Goal: Feedback & Contribution: Contribute content

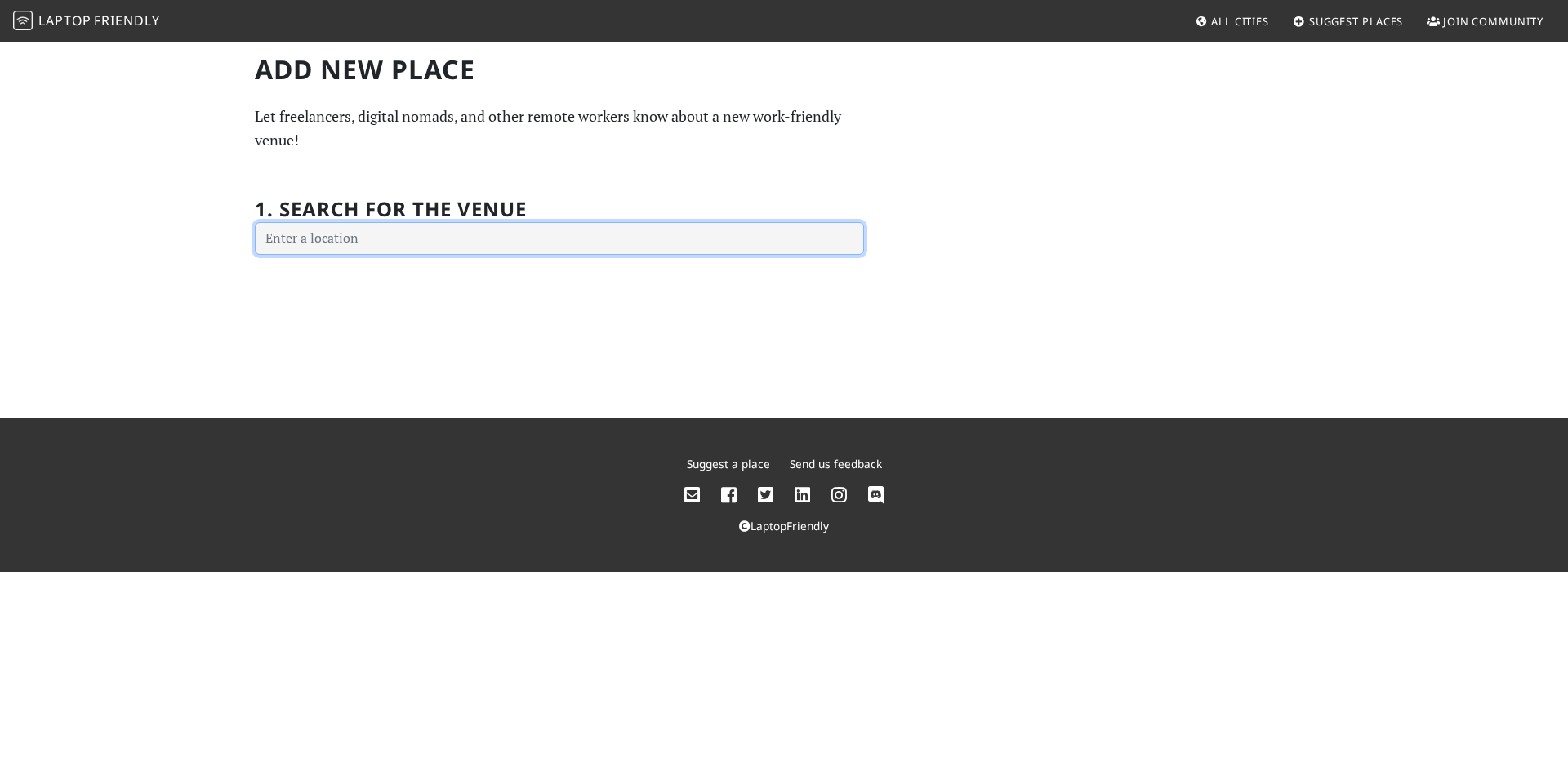
click at [322, 236] on input "text" at bounding box center [559, 238] width 609 height 33
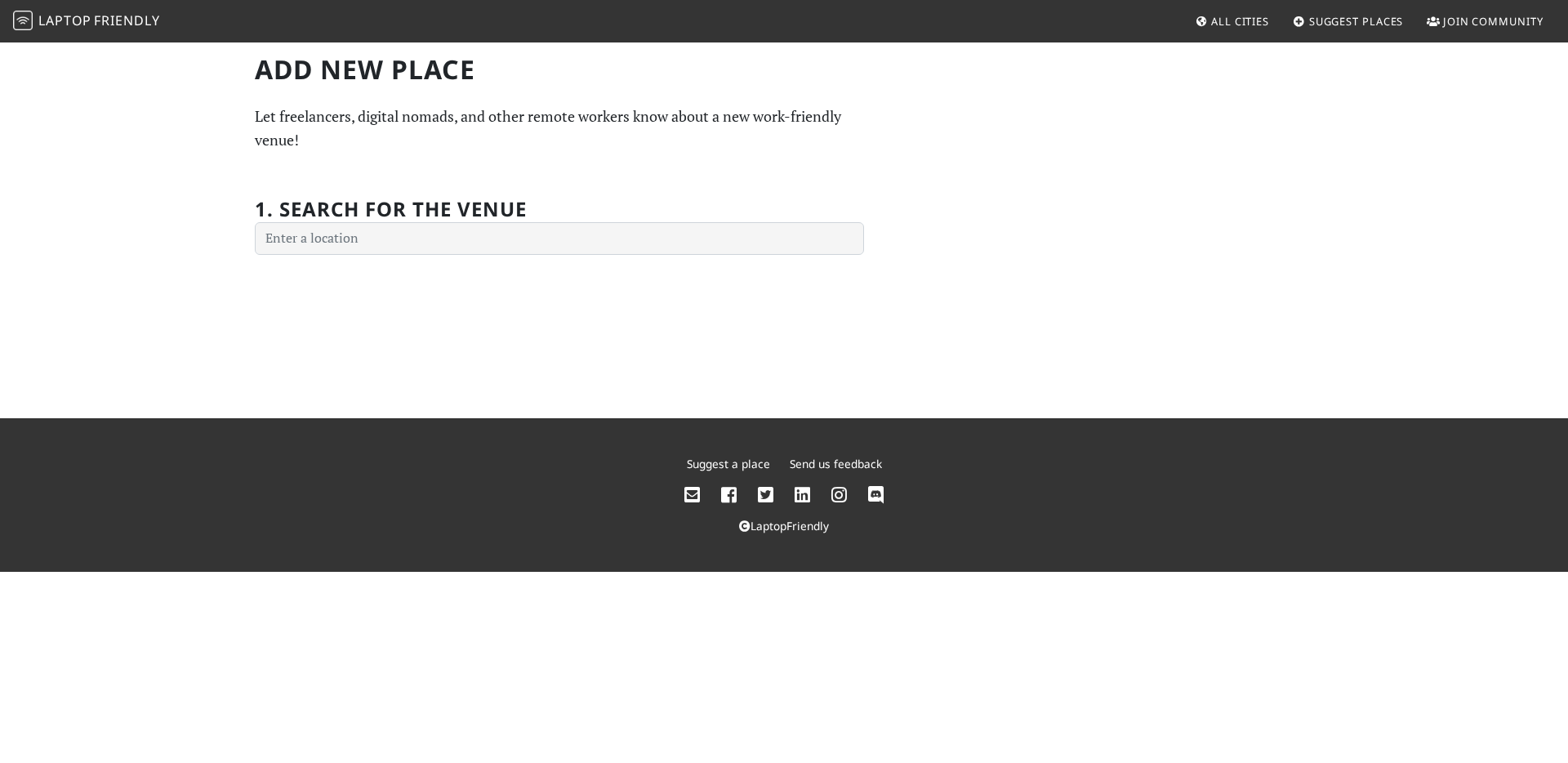
click at [1318, 25] on span "Suggest Places" at bounding box center [1357, 21] width 94 height 14
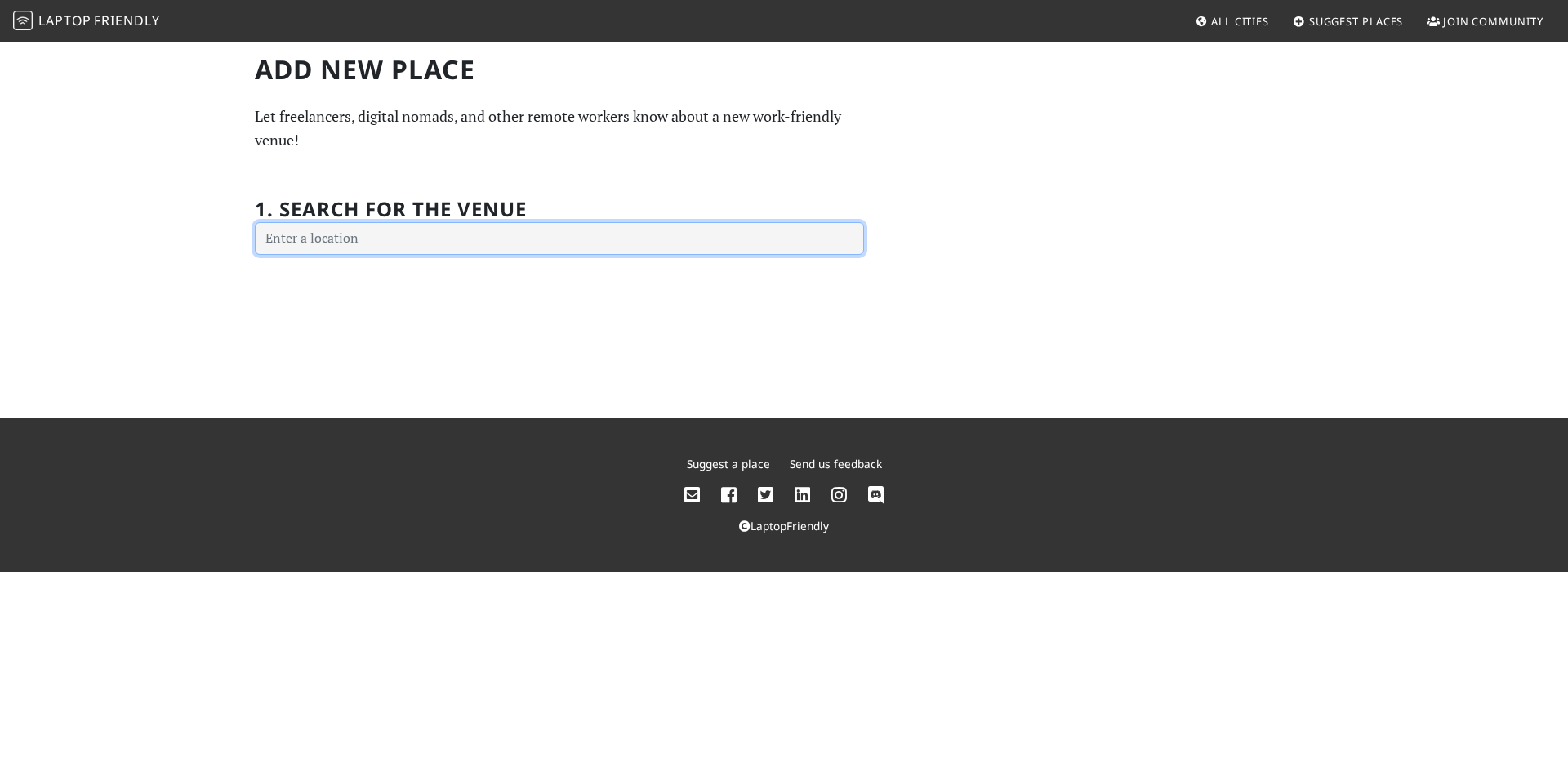
click at [316, 240] on input "text" at bounding box center [559, 238] width 609 height 33
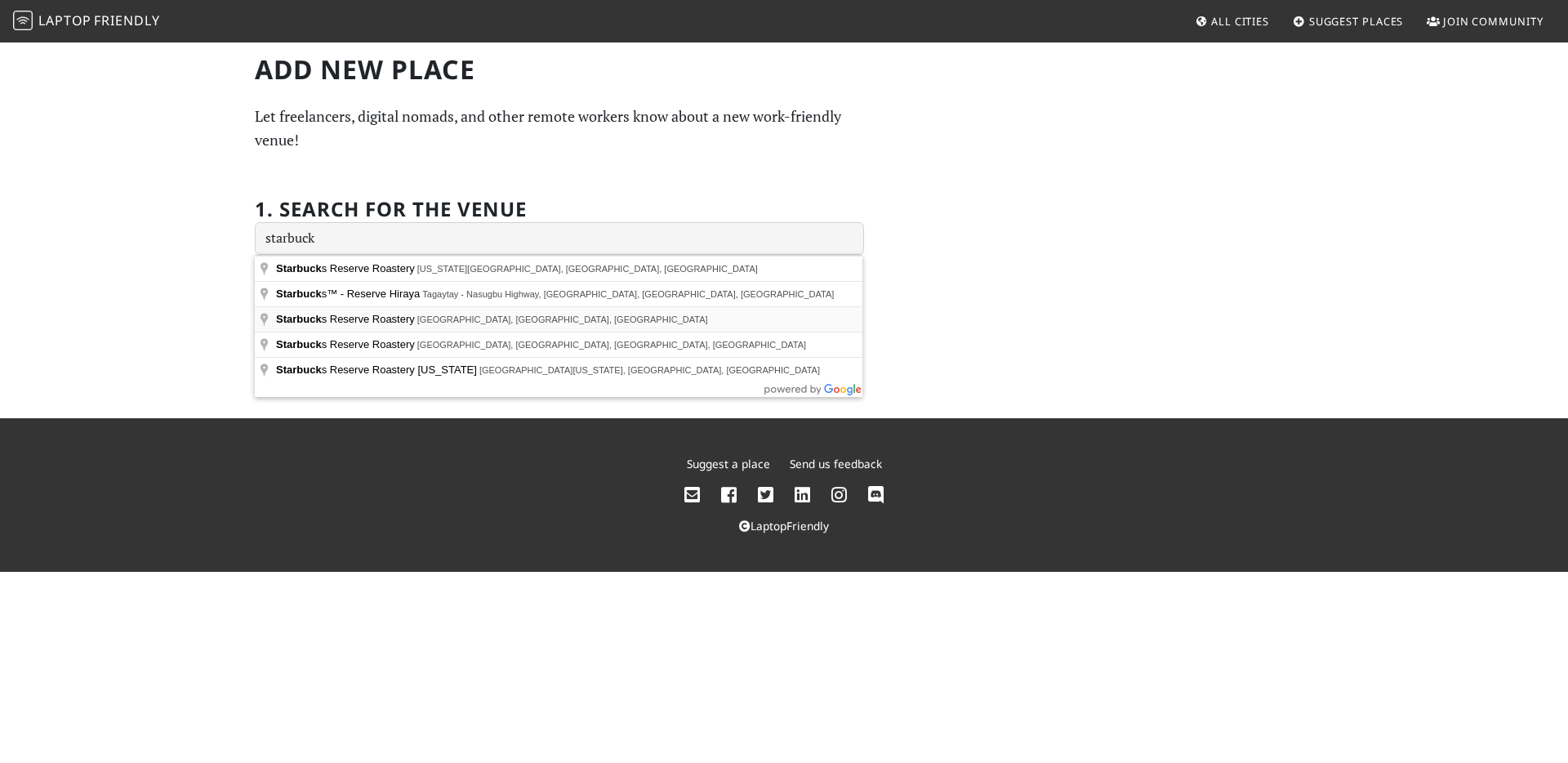
type input "[GEOGRAPHIC_DATA] Roastery, [GEOGRAPHIC_DATA], [GEOGRAPHIC_DATA], [GEOGRAPHIC_D…"
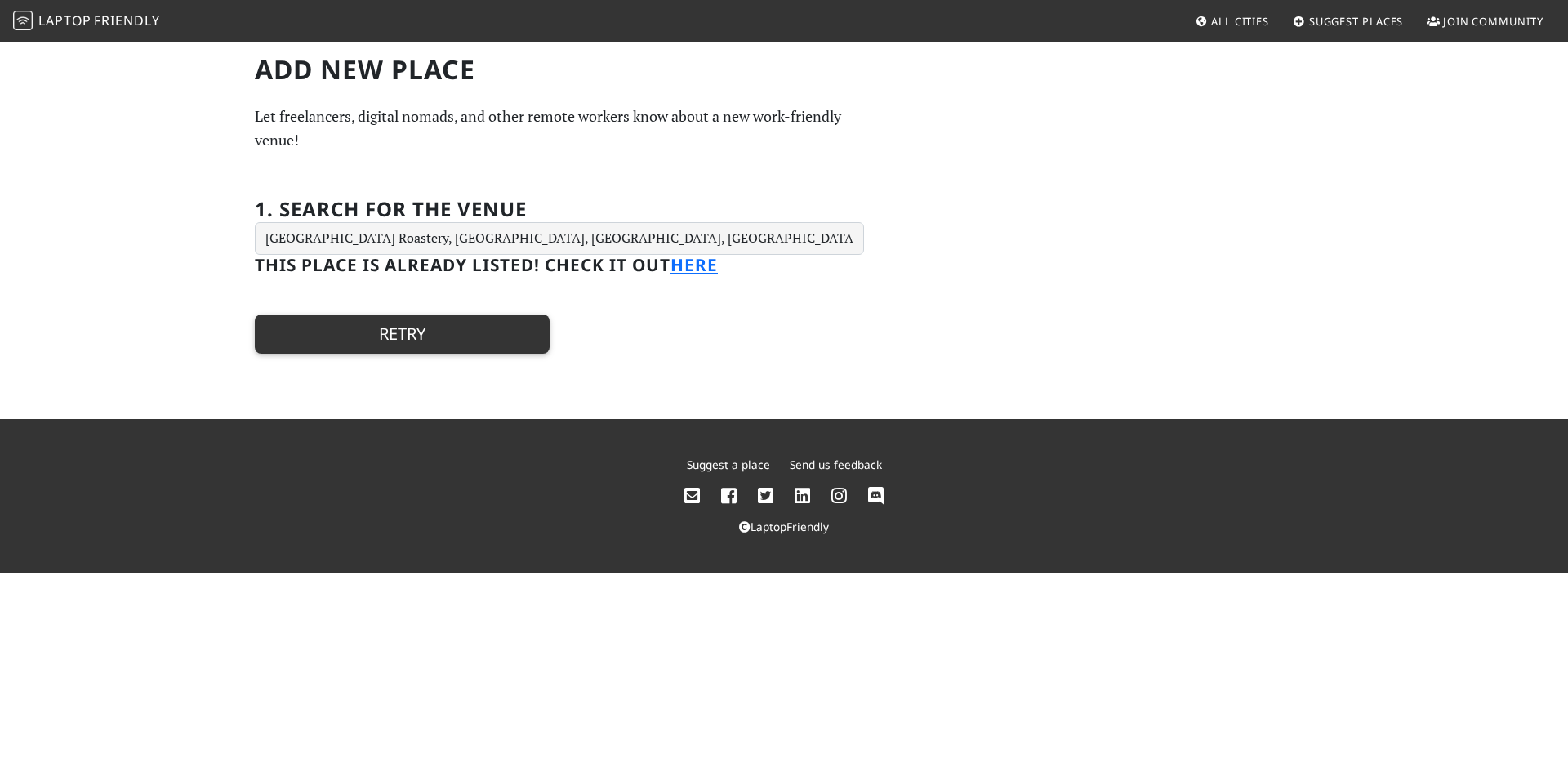
click at [405, 322] on button "Retry" at bounding box center [402, 334] width 295 height 39
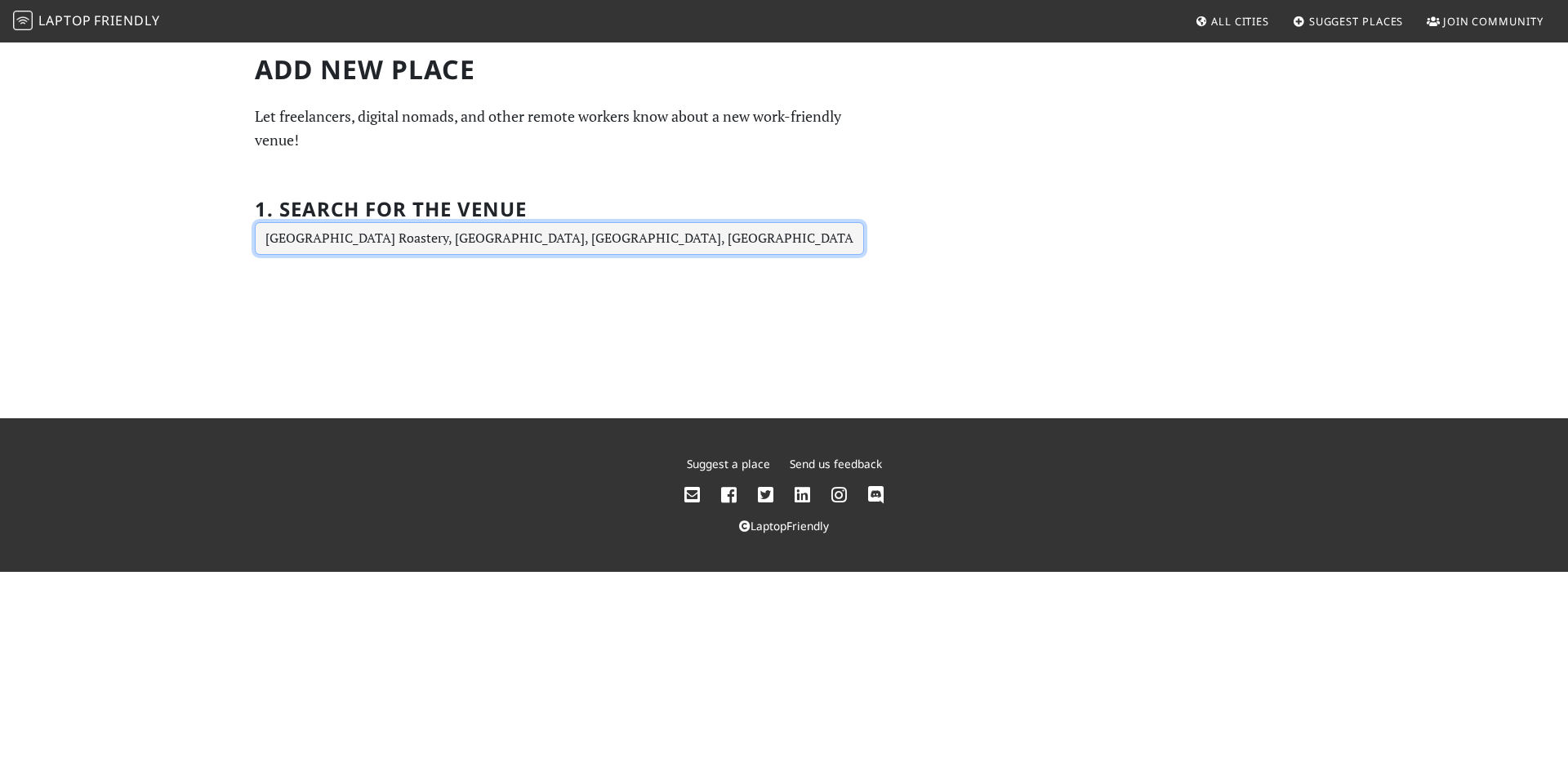
click at [404, 242] on input "[GEOGRAPHIC_DATA] Roastery, [GEOGRAPHIC_DATA], [GEOGRAPHIC_DATA], [GEOGRAPHIC_D…" at bounding box center [559, 238] width 609 height 33
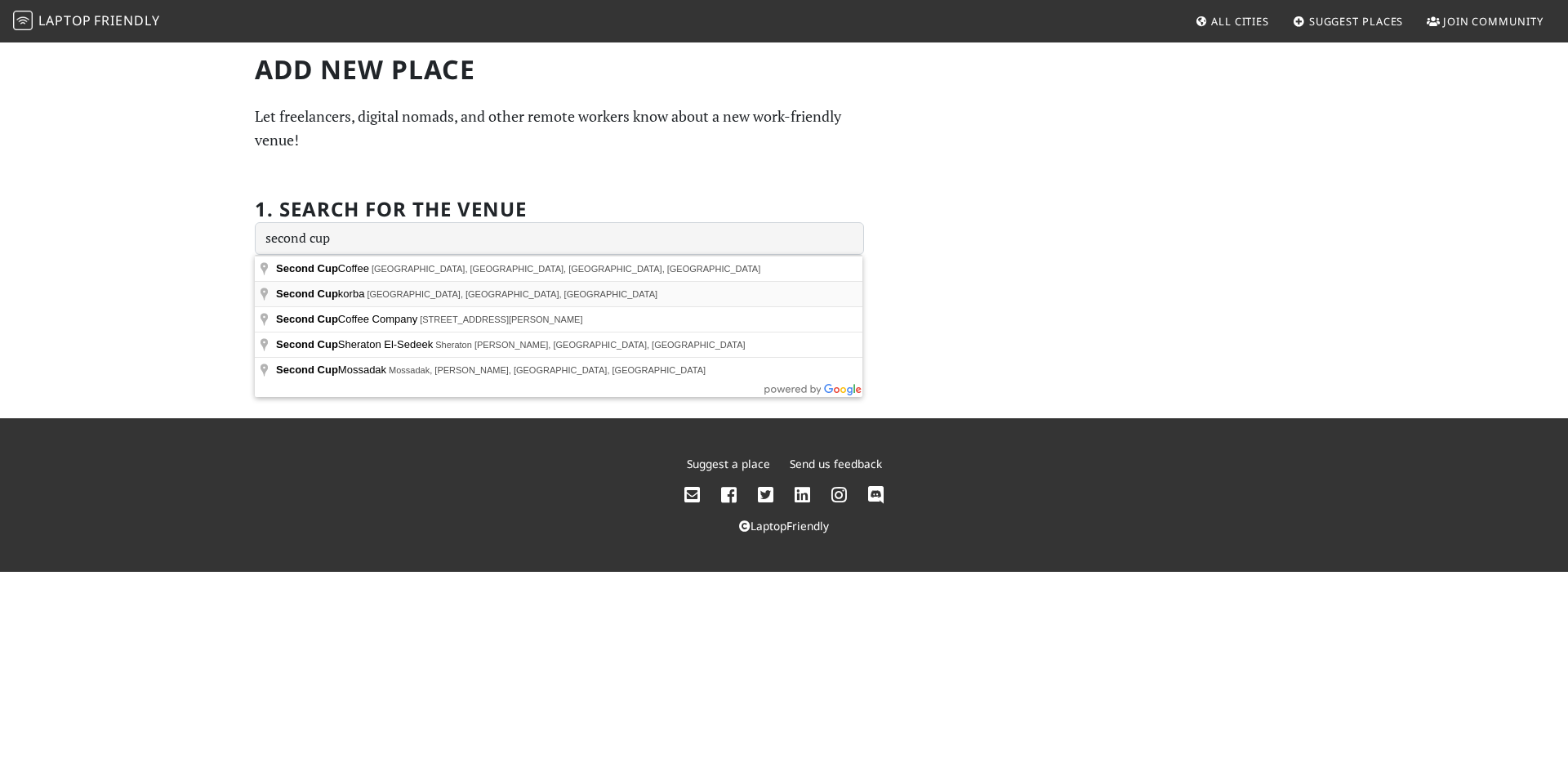
type input "Second Cup korba, [GEOGRAPHIC_DATA], [GEOGRAPHIC_DATA], [GEOGRAPHIC_DATA]"
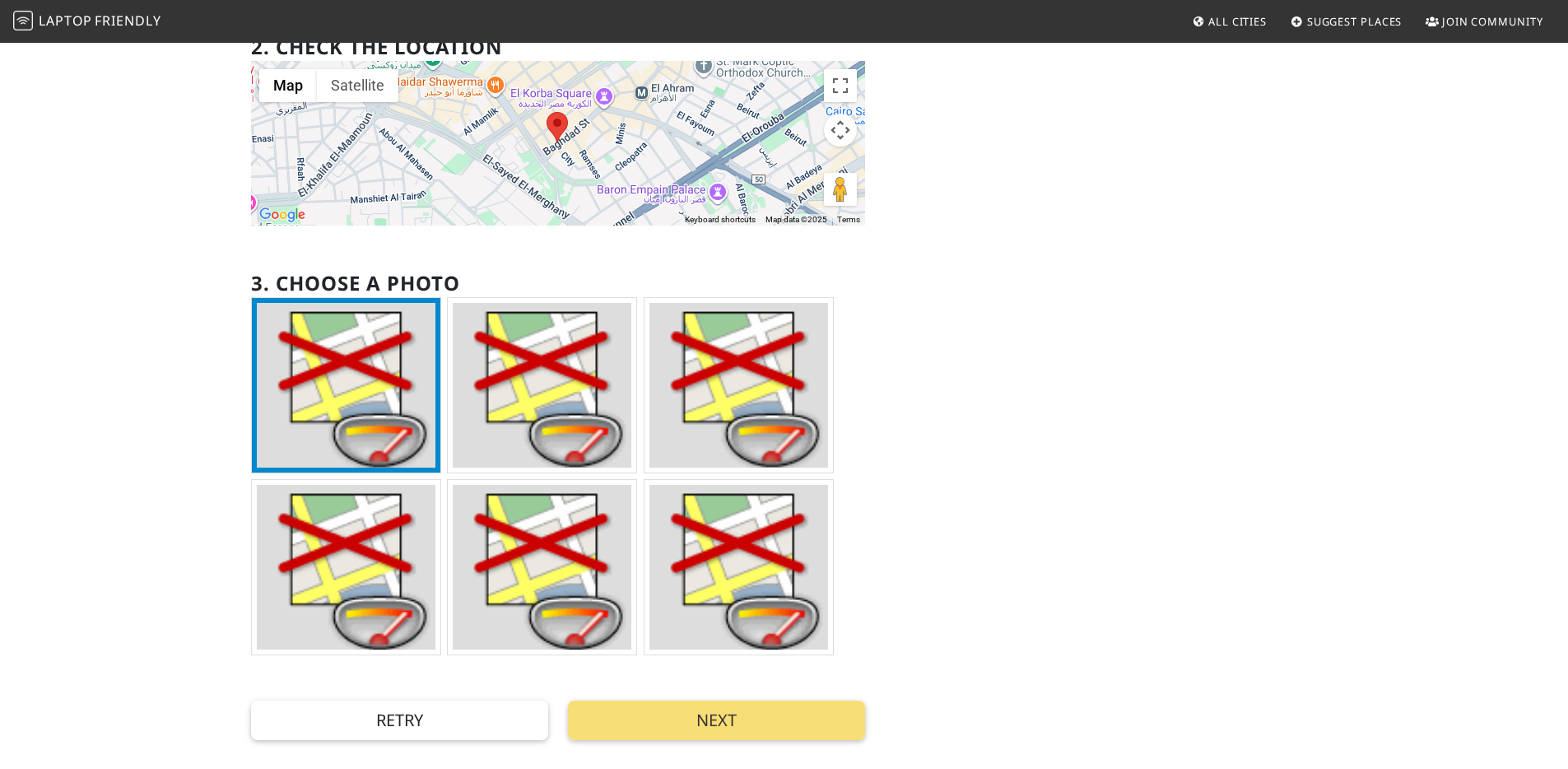
scroll to position [270, 0]
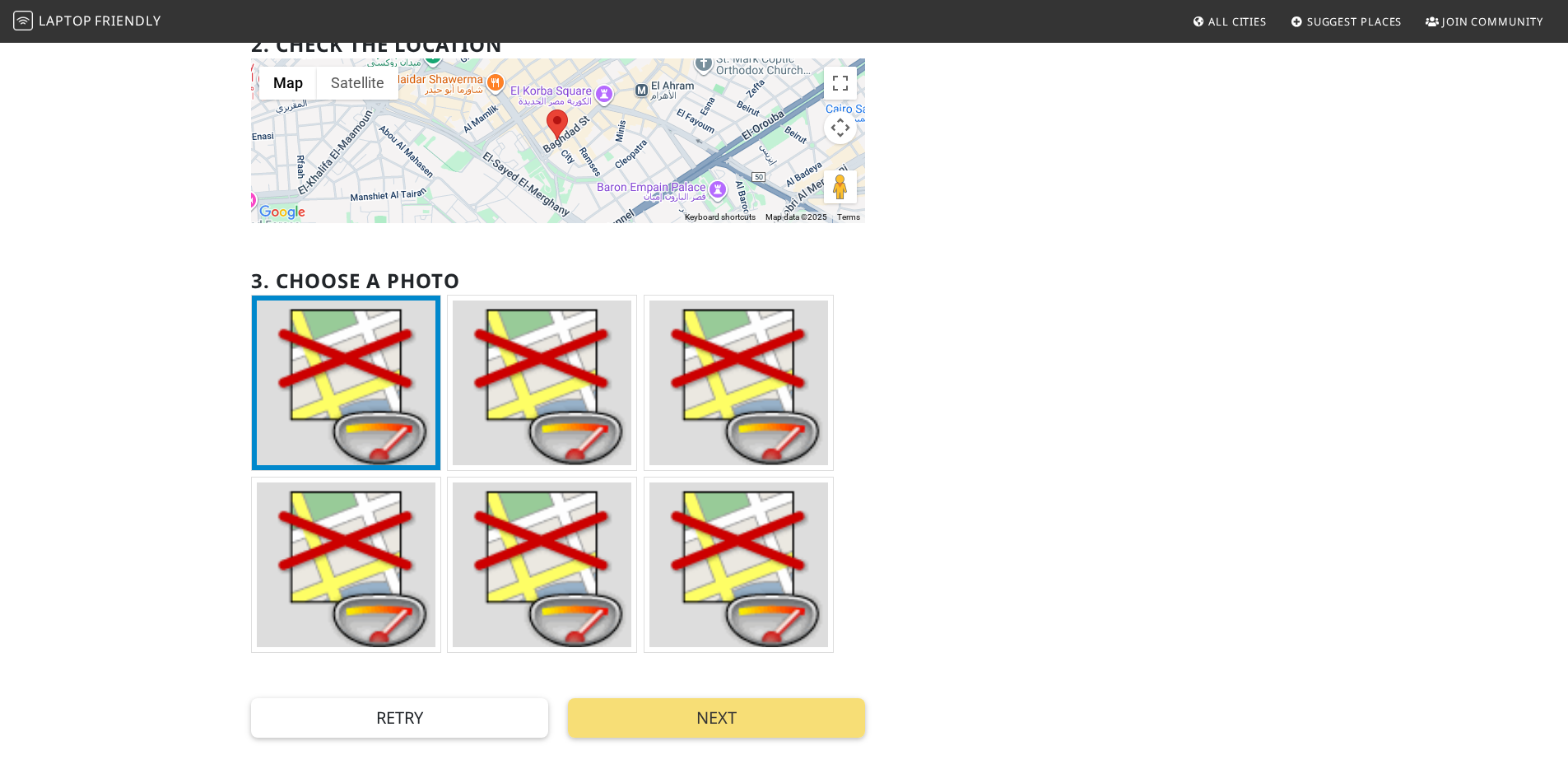
click at [541, 387] on img at bounding box center [542, 382] width 179 height 164
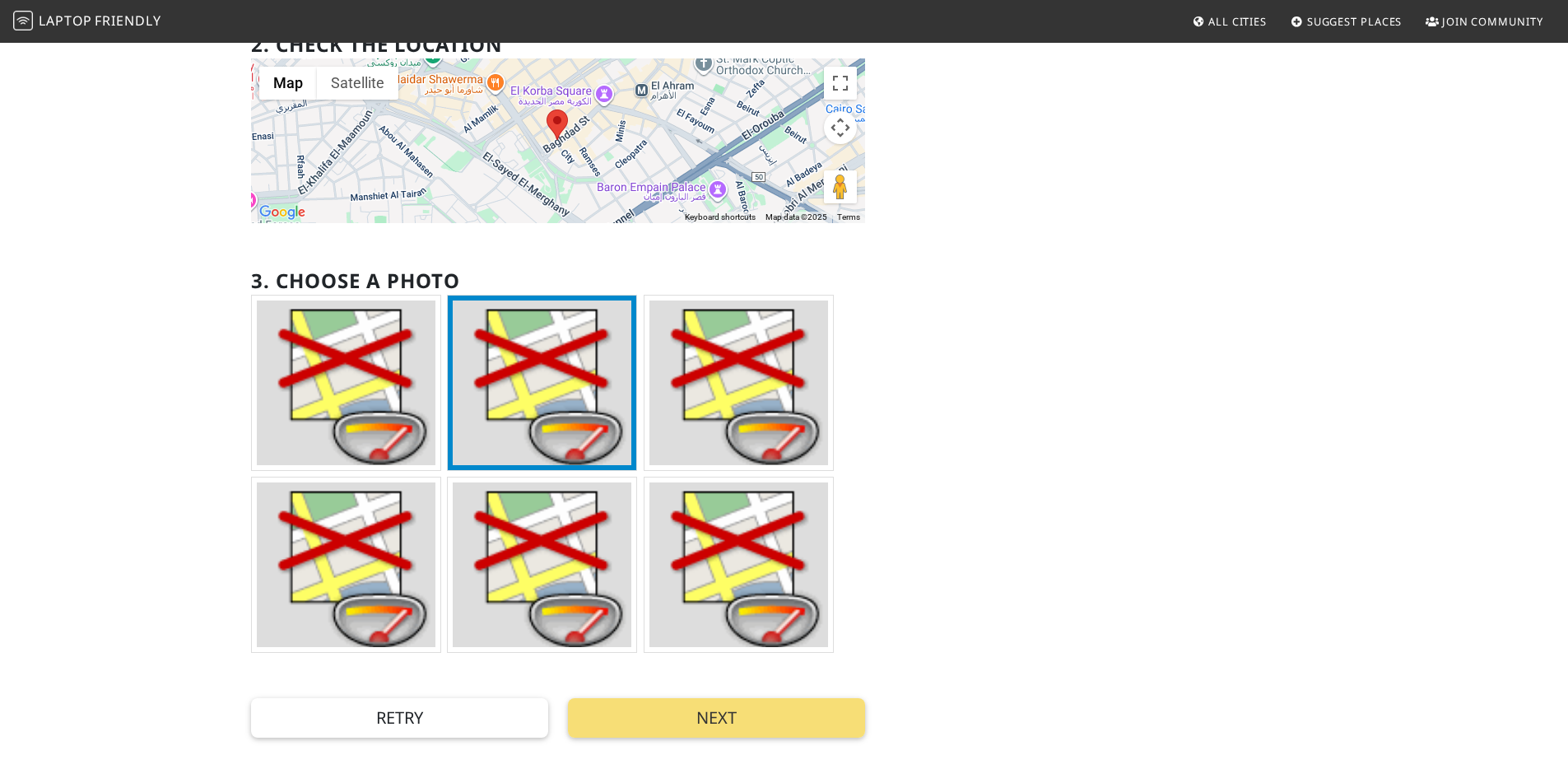
click at [580, 536] on img at bounding box center [542, 564] width 179 height 164
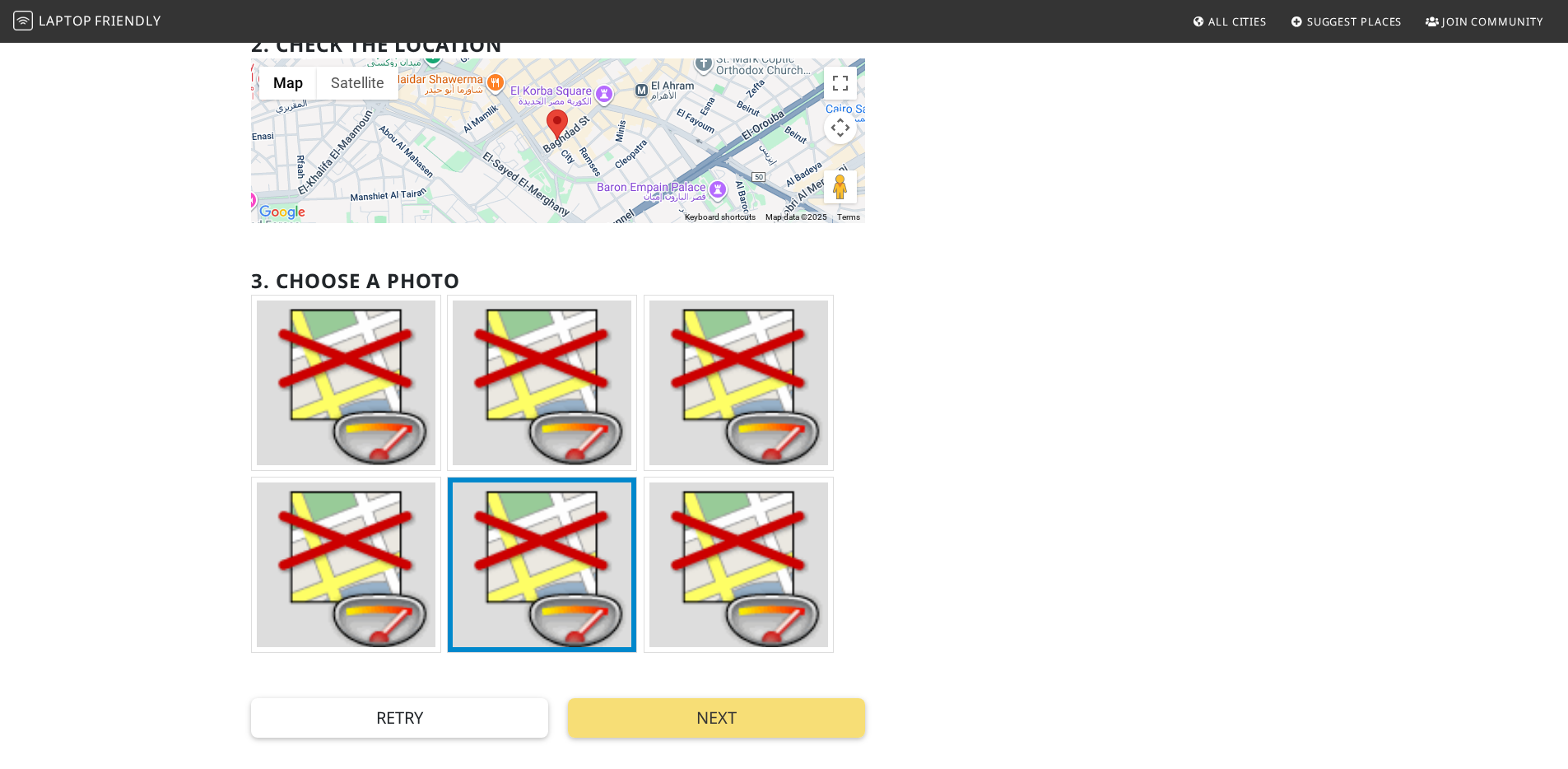
click at [574, 407] on img at bounding box center [542, 382] width 179 height 164
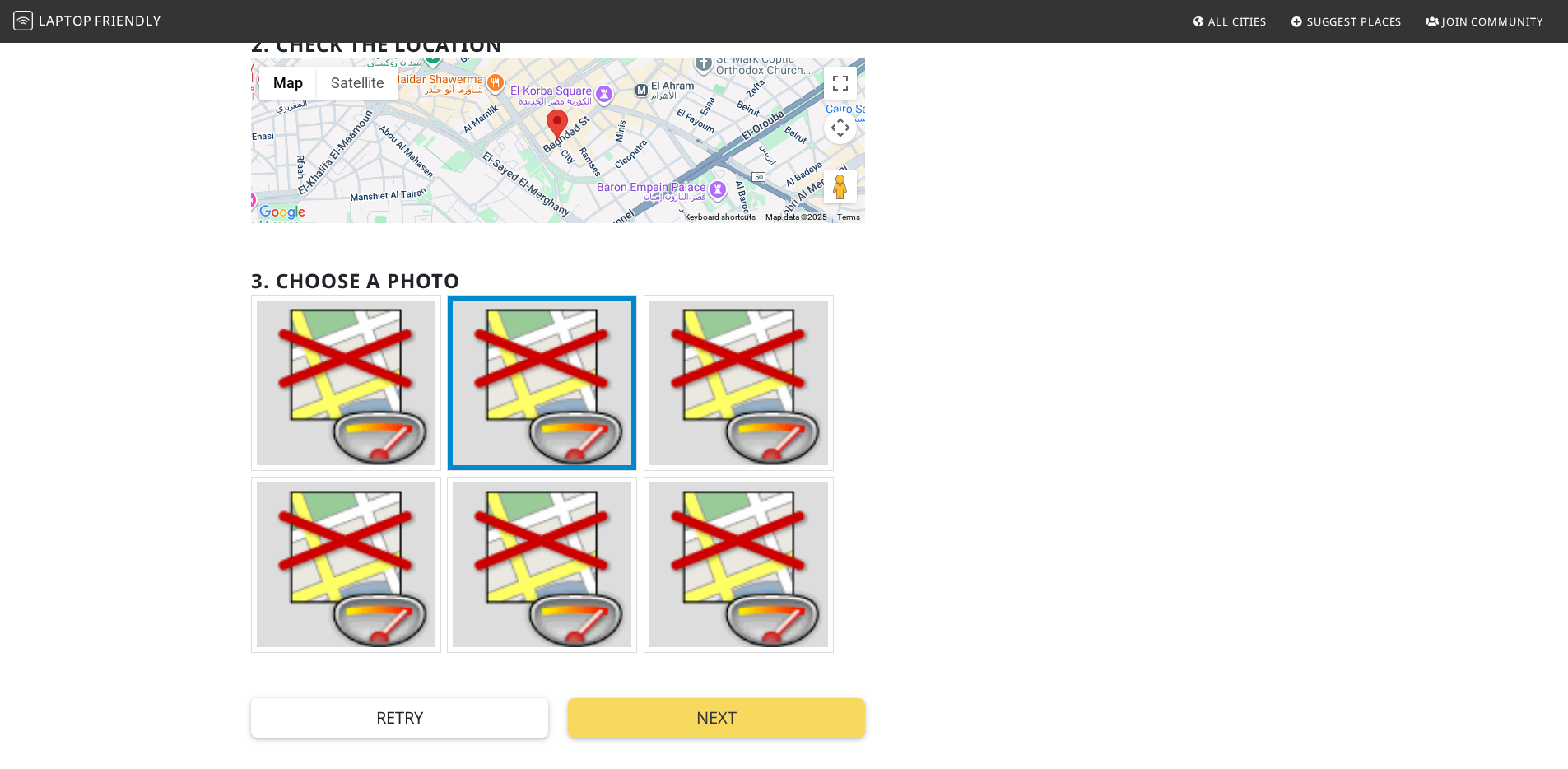
click at [702, 723] on button "Next" at bounding box center [716, 718] width 297 height 40
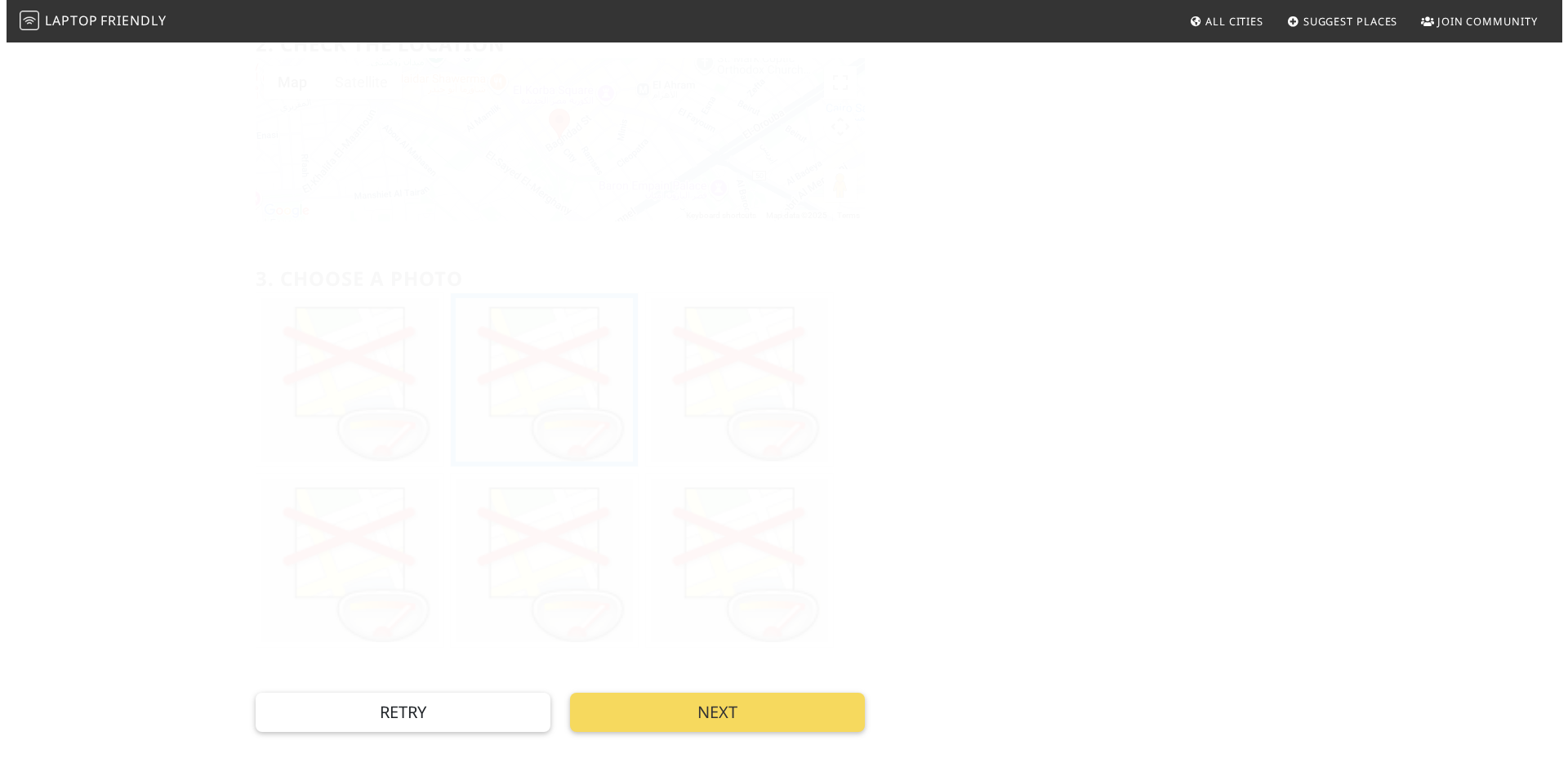
scroll to position [0, 0]
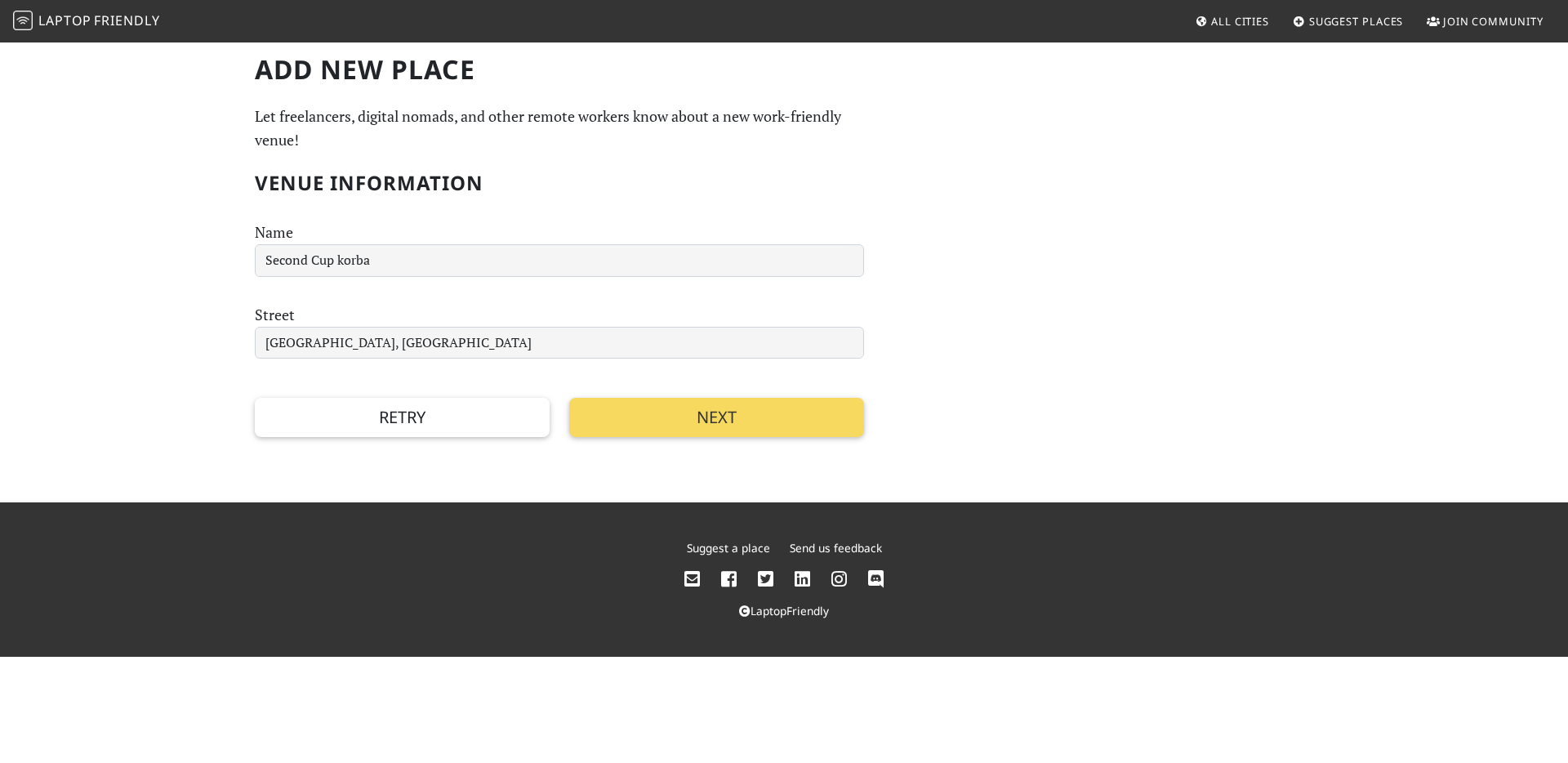
click at [636, 425] on button "Next" at bounding box center [717, 417] width 295 height 39
